Goal: Task Accomplishment & Management: Manage account settings

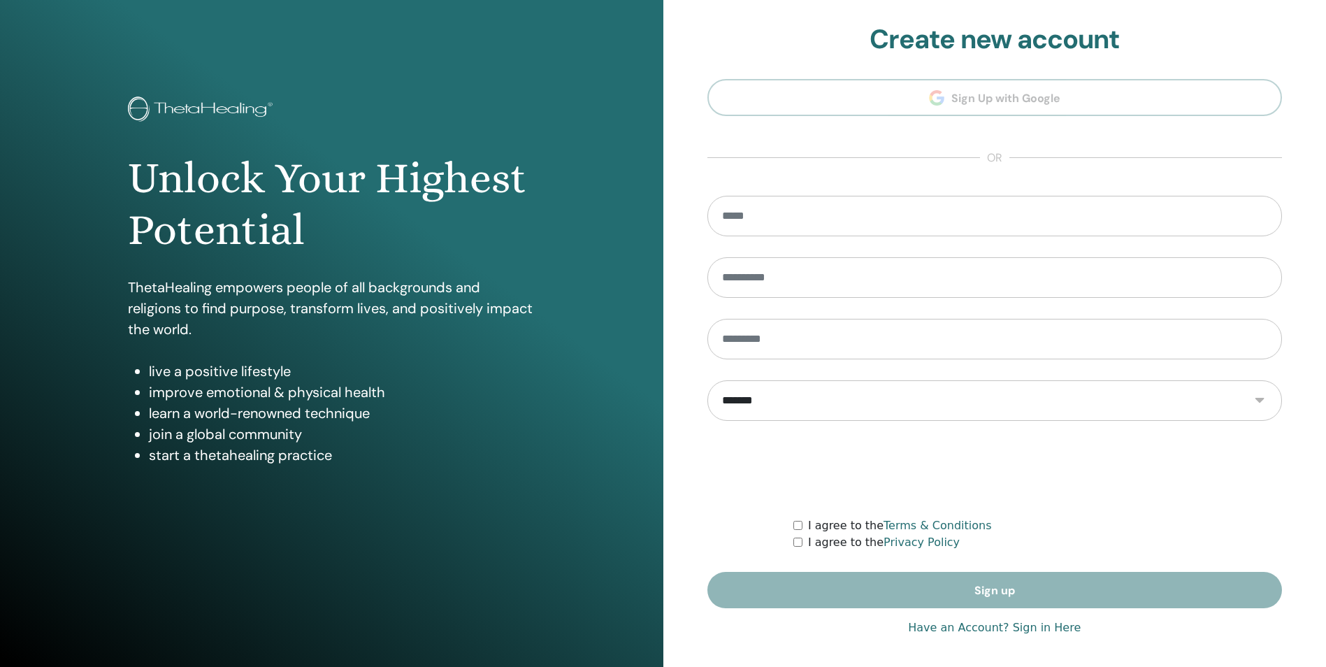
type input "**********"
click at [998, 624] on link "Have an Account? Sign in Here" at bounding box center [994, 627] width 173 height 17
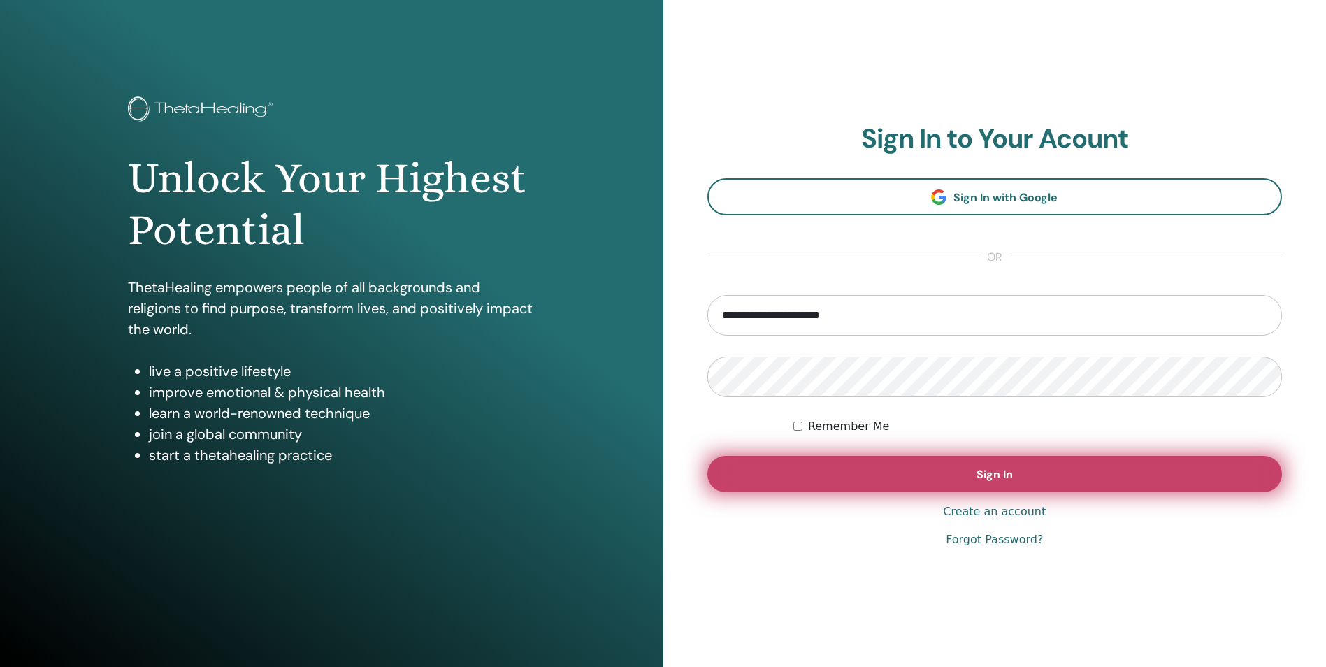
click at [930, 473] on button "Sign In" at bounding box center [994, 474] width 575 height 36
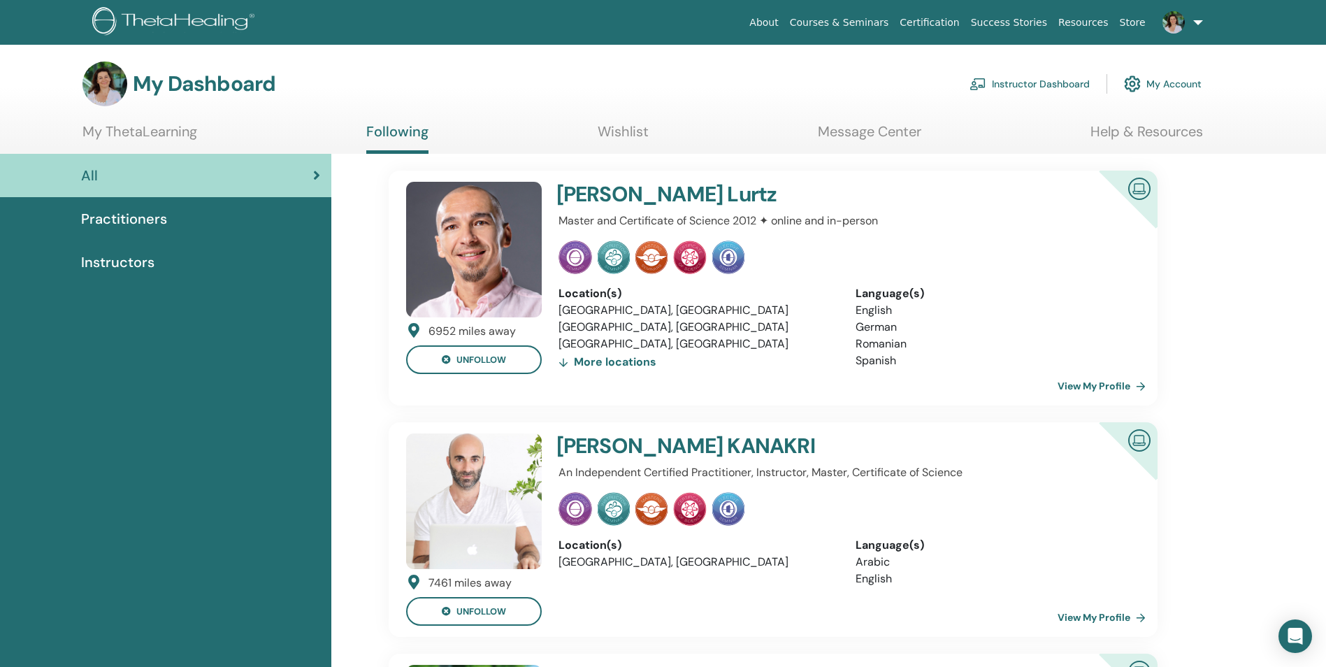
click at [1049, 81] on link "Instructor Dashboard" at bounding box center [1030, 84] width 120 height 31
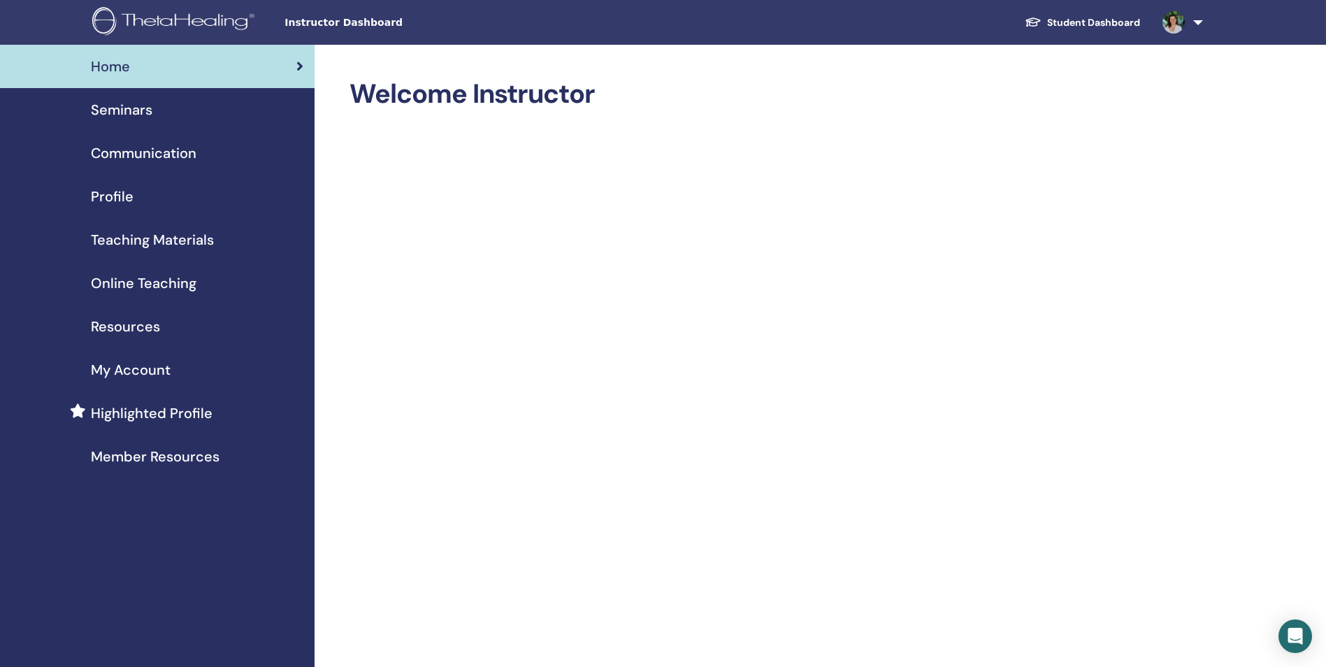
click at [191, 154] on span "Communication" at bounding box center [144, 153] width 106 height 21
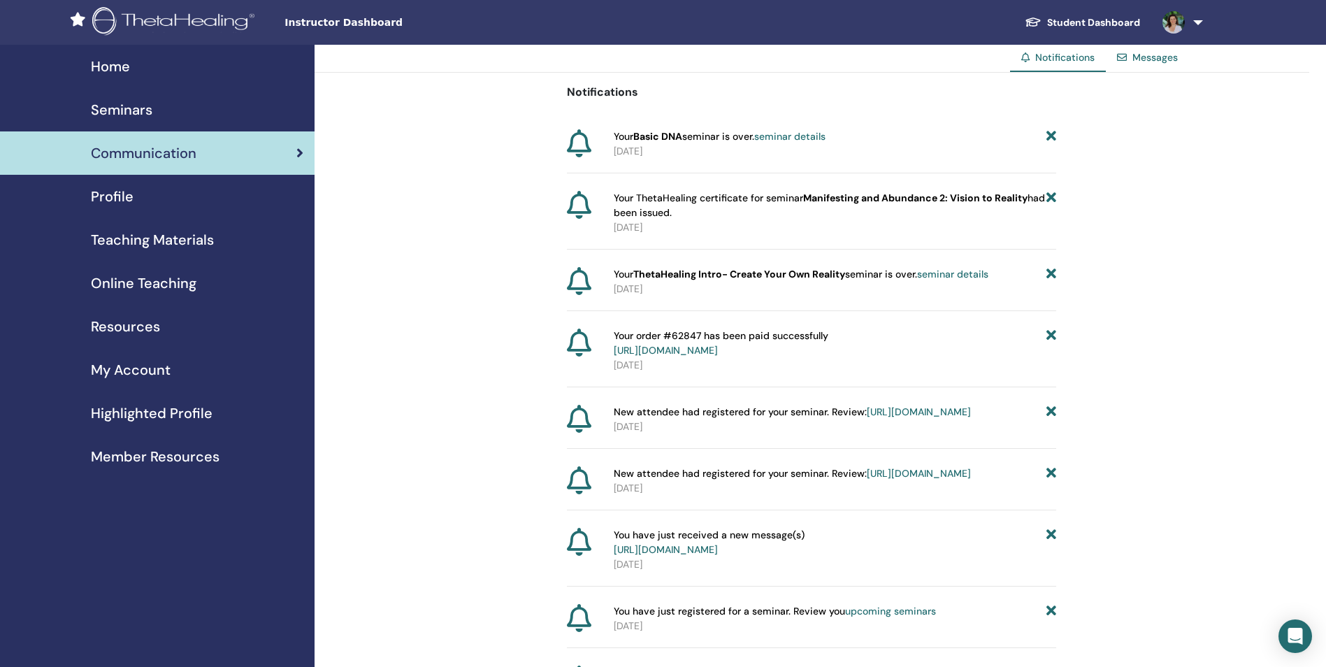
click at [154, 108] on div "Seminars" at bounding box center [157, 109] width 292 height 21
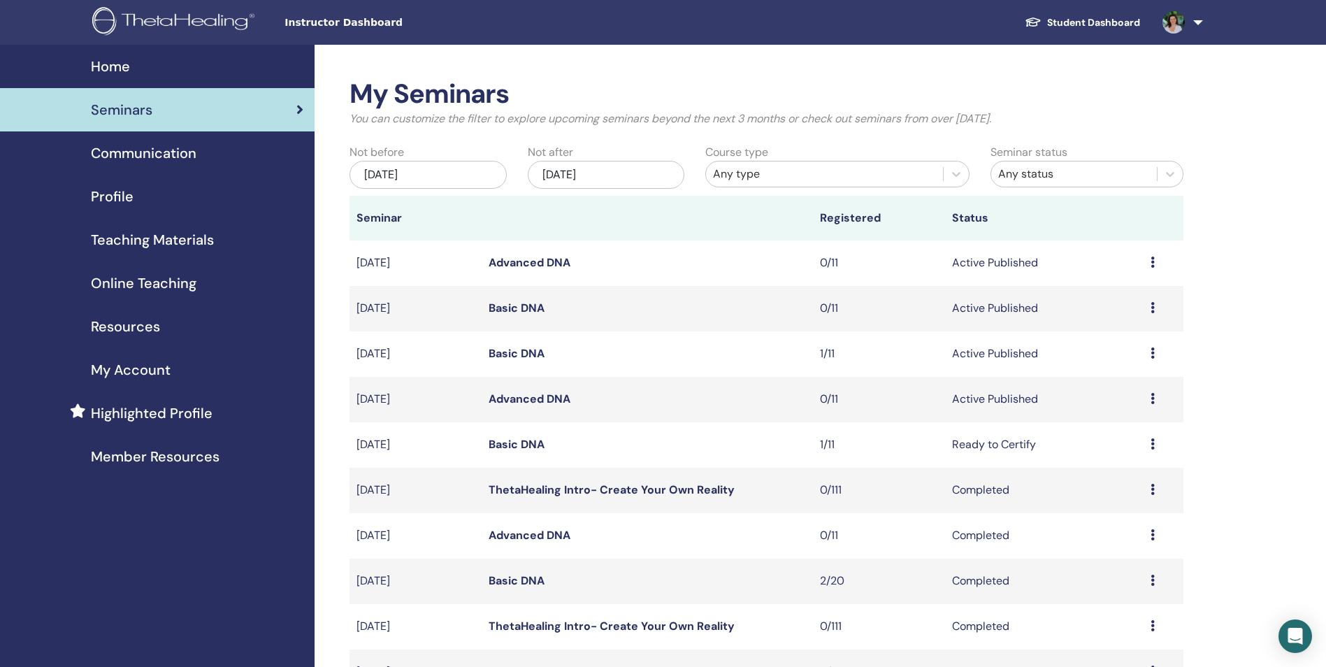
click at [526, 352] on link "Basic DNA" at bounding box center [517, 353] width 56 height 15
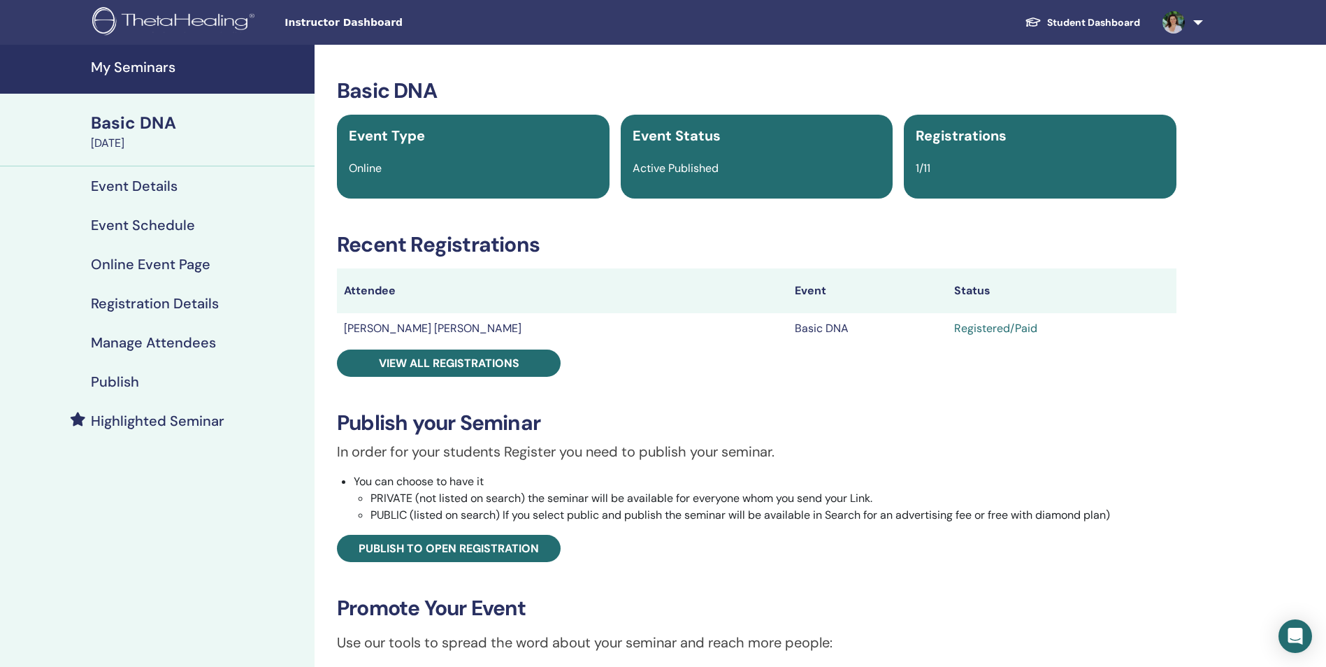
click at [954, 331] on div "Registered/Paid" at bounding box center [1061, 328] width 215 height 17
drag, startPoint x: 911, startPoint y: 328, endPoint x: 926, endPoint y: 328, distance: 15.4
click at [954, 328] on div "Registered/Paid" at bounding box center [1061, 328] width 215 height 17
drag, startPoint x: 621, startPoint y: 477, endPoint x: 524, endPoint y: 482, distance: 98.0
click at [573, 484] on li "You can choose to have it PRIVATE (not listed on search) the seminar will be av…" at bounding box center [765, 498] width 823 height 50
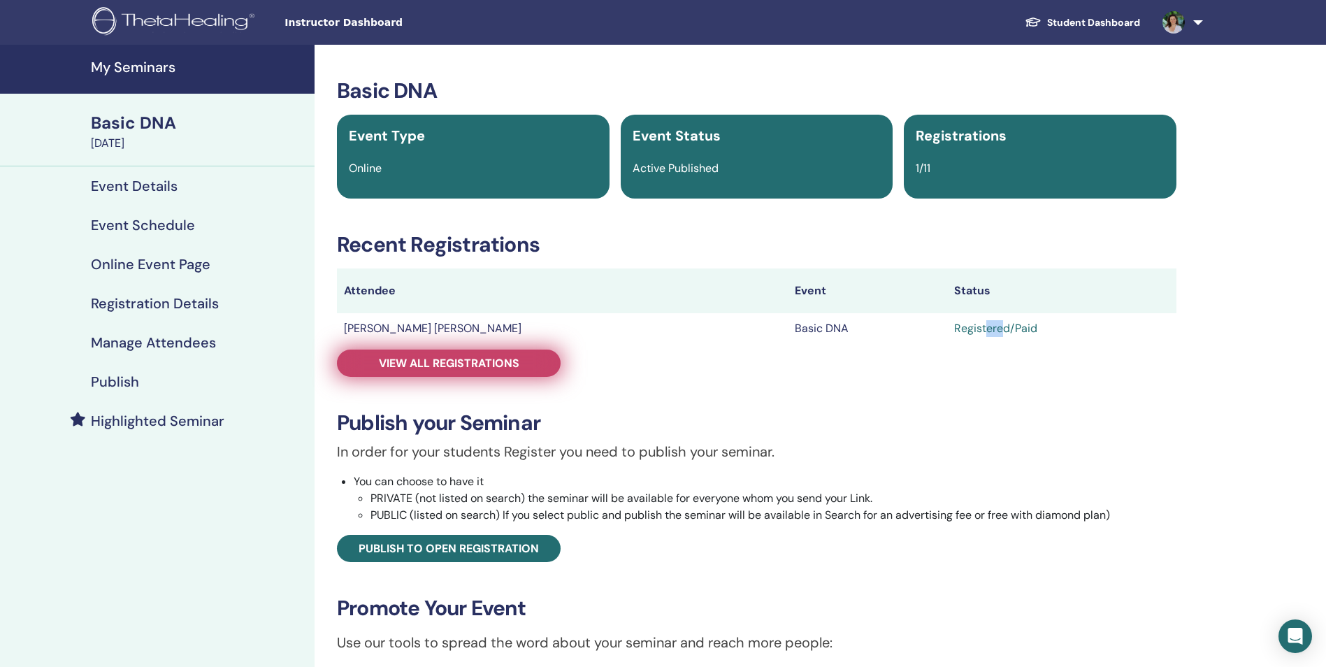
click at [419, 359] on span "View all registrations" at bounding box center [449, 363] width 141 height 15
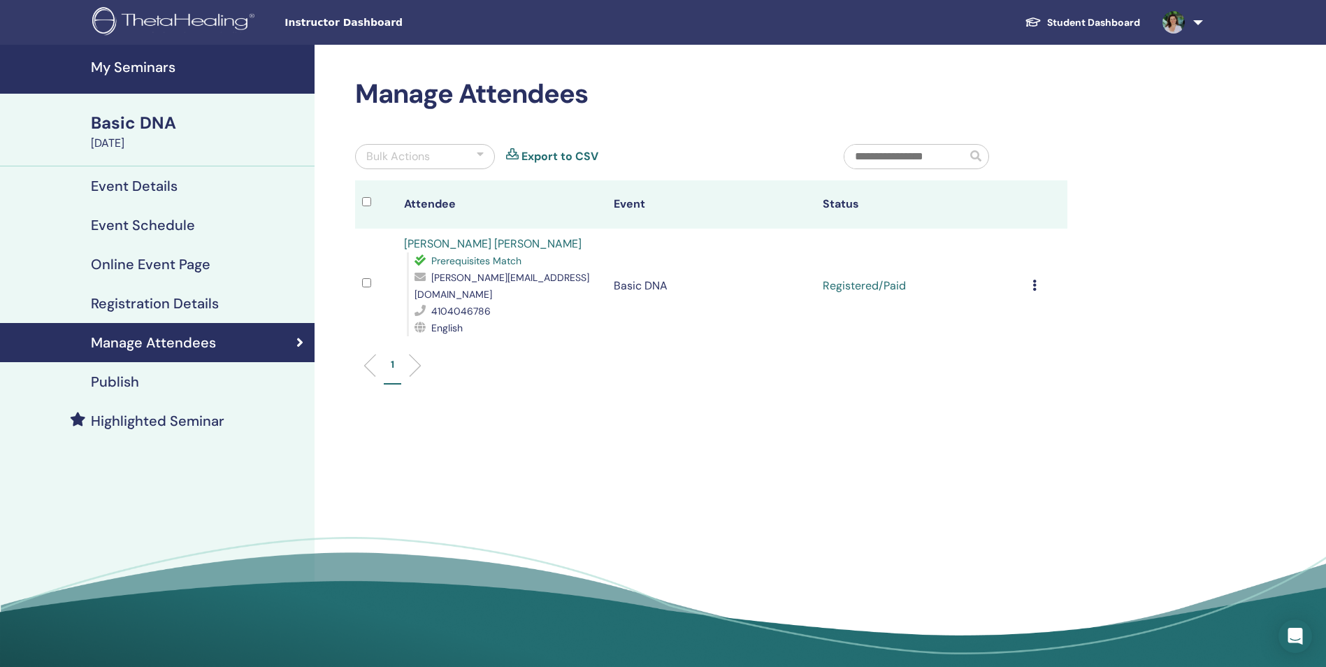
drag, startPoint x: 530, startPoint y: 291, endPoint x: 573, endPoint y: 366, distance: 86.7
click at [568, 357] on div "Manage Attendees Bulk Actions Export to CSV Attendee Event Status [PERSON_NAME]…" at bounding box center [711, 238] width 729 height 320
